Goal: Connect with others: Connect with others

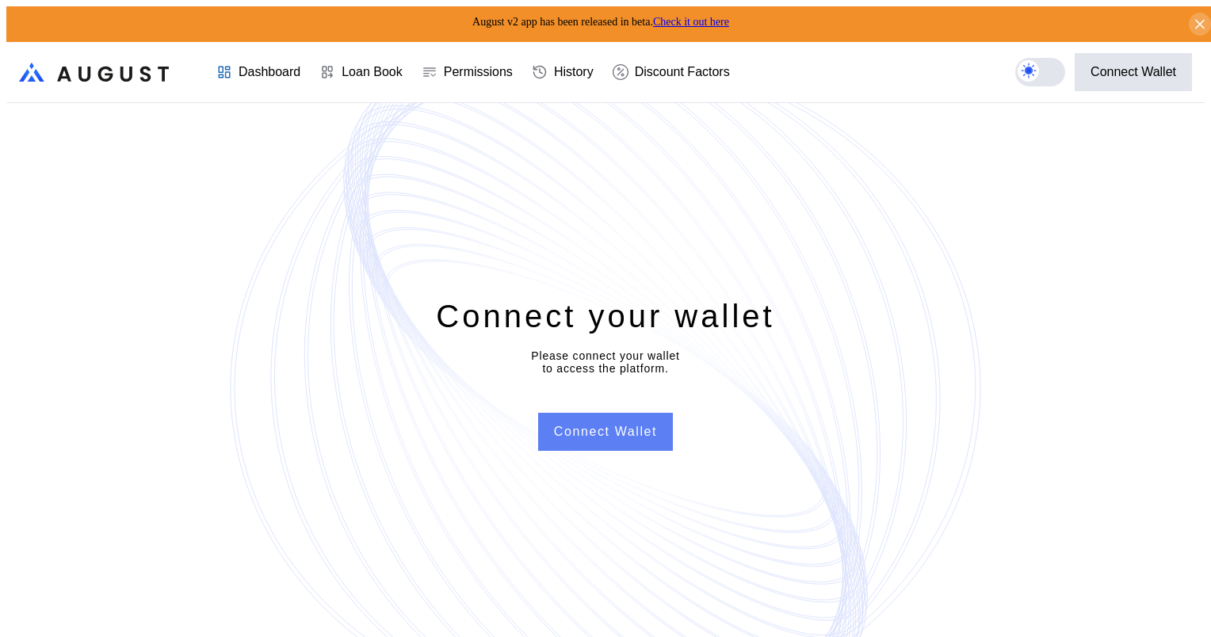
click at [610, 431] on button "Connect Wallet" at bounding box center [605, 432] width 135 height 38
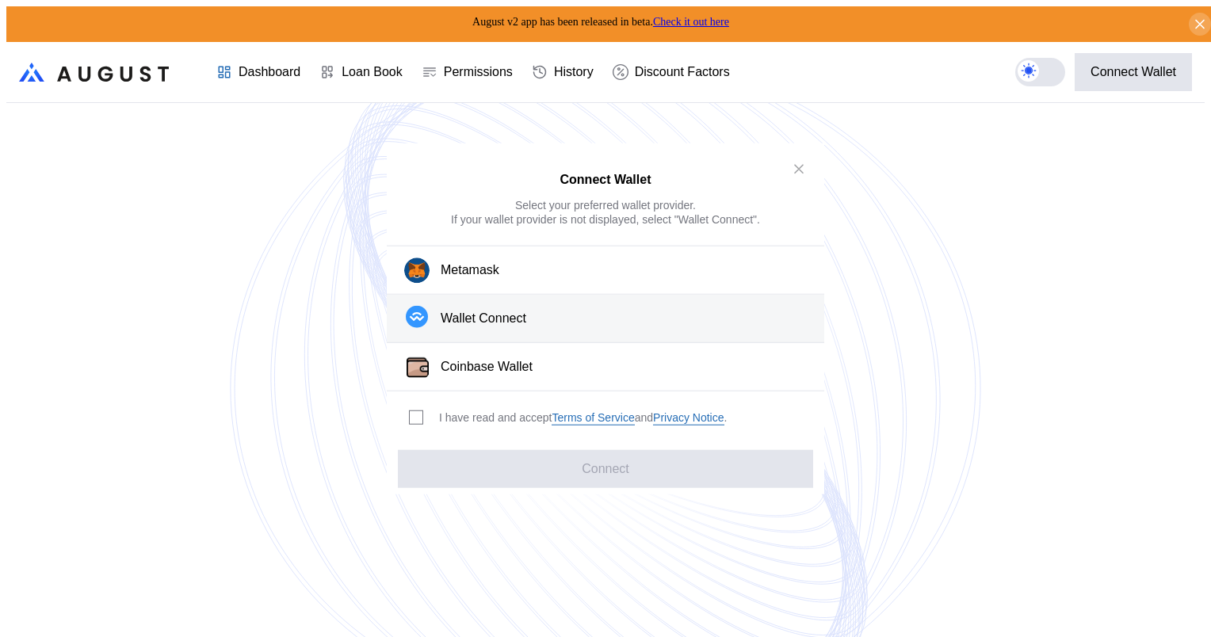
click at [547, 323] on button "Wallet Connect" at bounding box center [606, 319] width 438 height 48
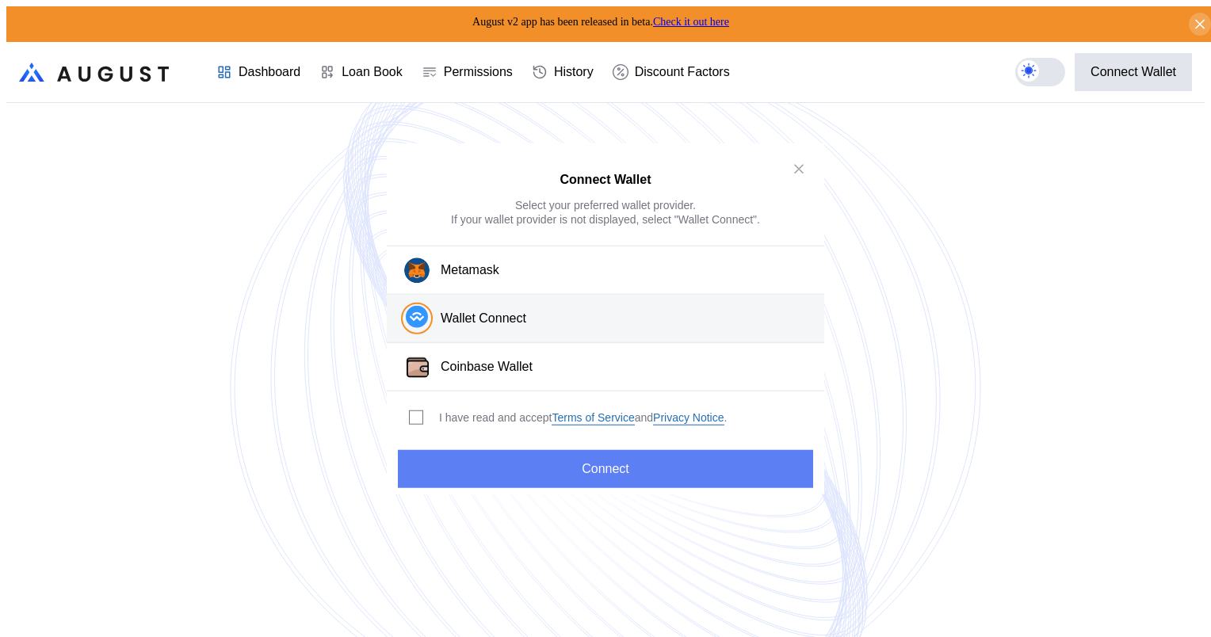
click at [648, 466] on button "Connect" at bounding box center [605, 468] width 415 height 38
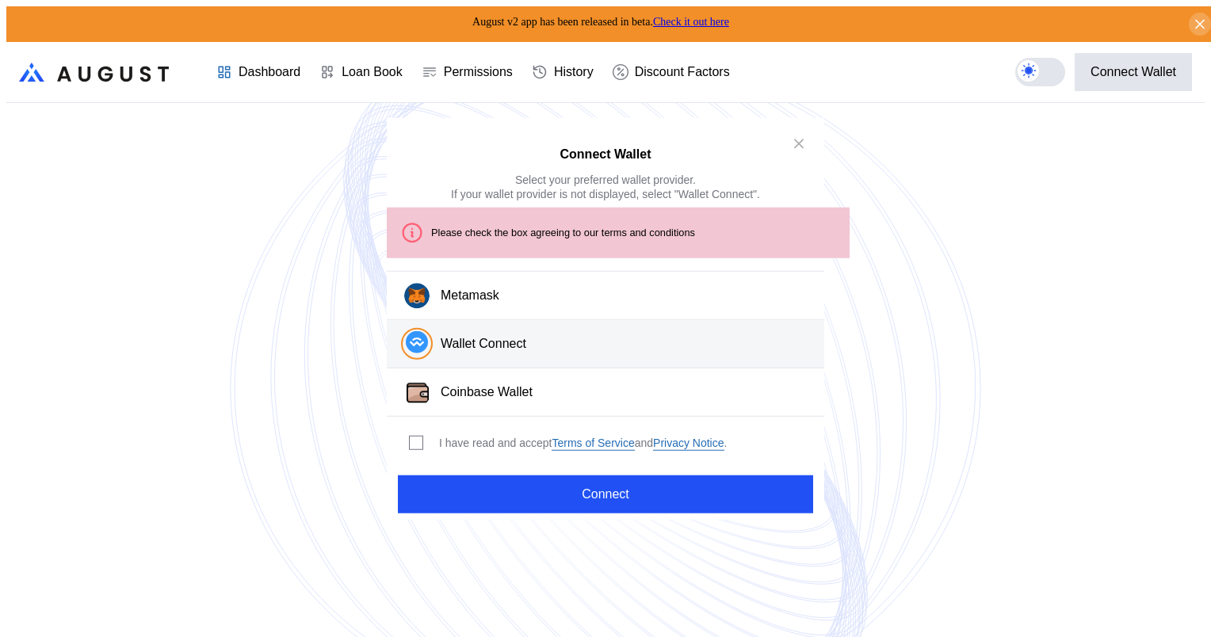
click at [517, 345] on div "Wallet Connect" at bounding box center [484, 343] width 86 height 17
click at [419, 437] on span "modal" at bounding box center [416, 443] width 13 height 13
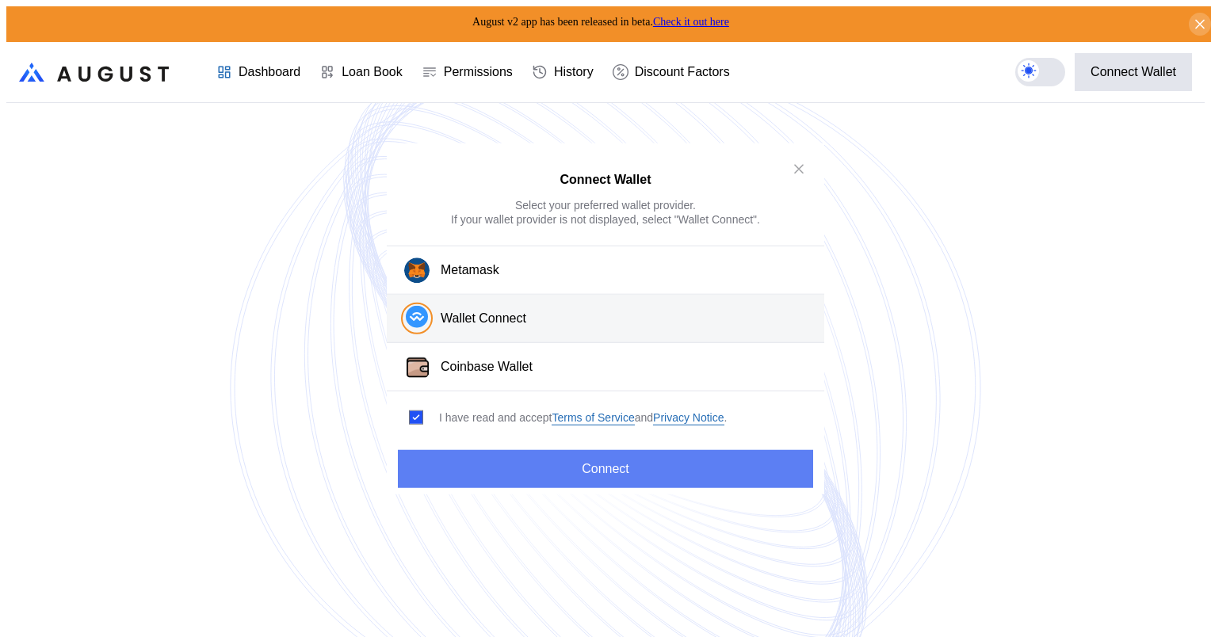
click at [579, 464] on button "Connect" at bounding box center [605, 468] width 415 height 38
